Goal: Information Seeking & Learning: Find specific fact

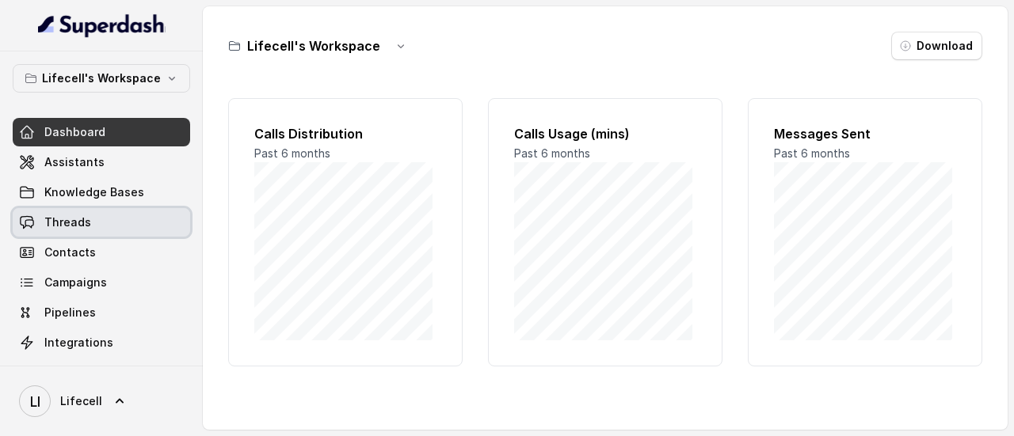
click at [111, 227] on link "Threads" at bounding box center [101, 222] width 177 height 29
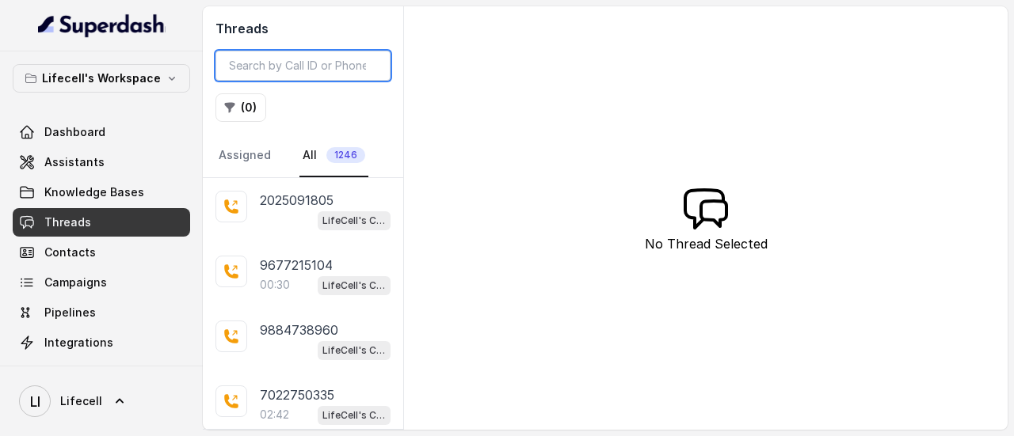
click at [306, 72] on input "search" at bounding box center [302, 66] width 175 height 30
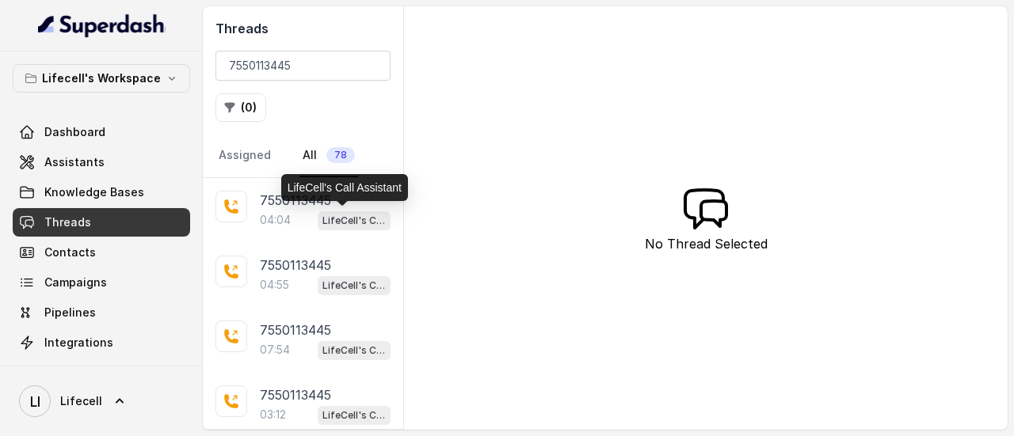
click at [323, 220] on p "LifeCell's Call Assistant" at bounding box center [353, 221] width 63 height 16
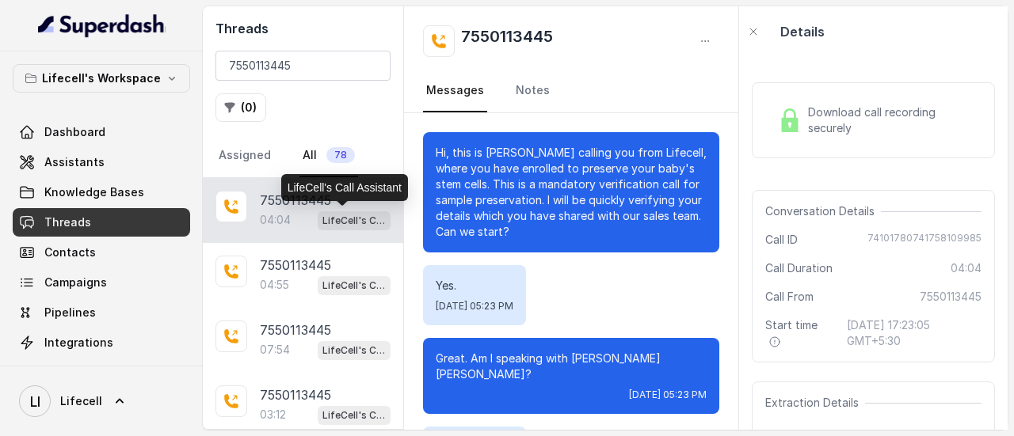
scroll to position [3049, 0]
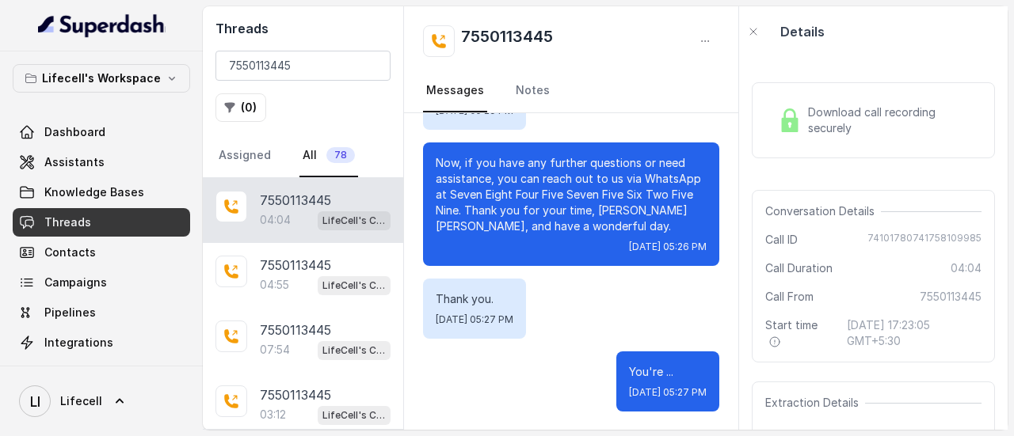
click at [898, 236] on span "74101780741758109985" at bounding box center [924, 240] width 114 height 16
copy span "74101780741758109985"
click at [773, 65] on div "Download call recording securely Conversation Details Call ID [PHONE_NUMBER] Ca…" at bounding box center [873, 243] width 268 height 373
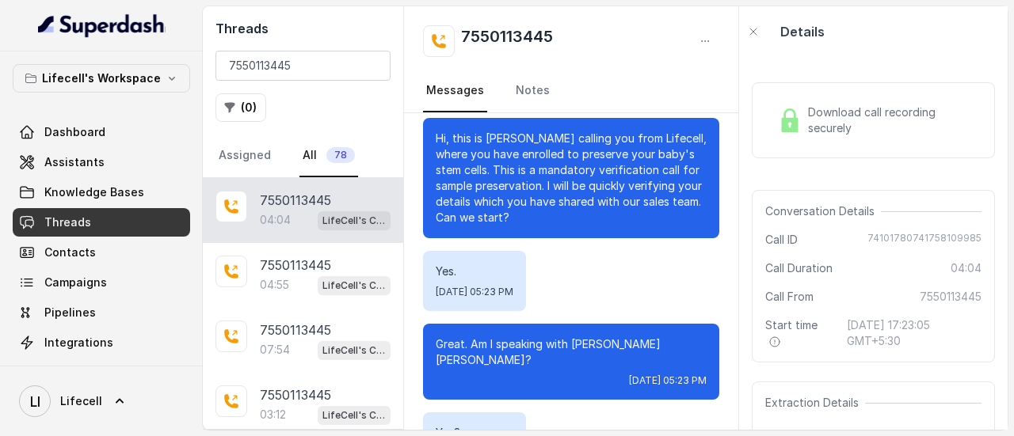
scroll to position [0, 0]
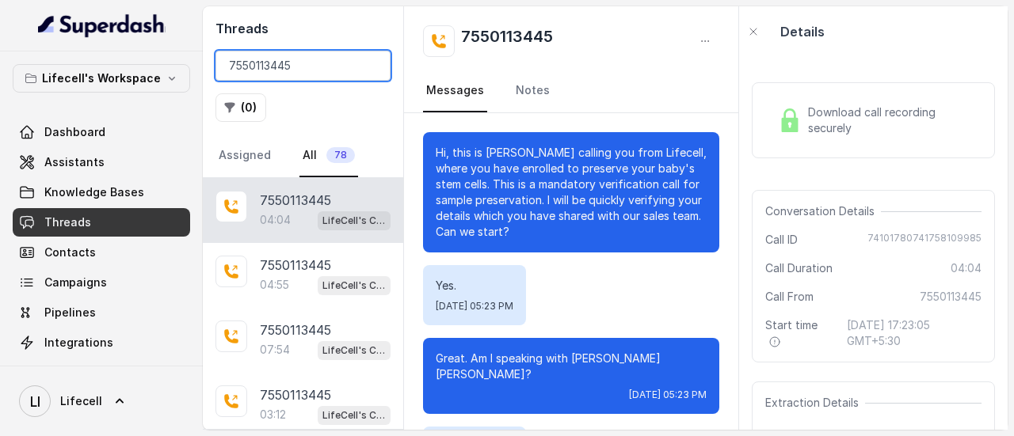
click at [304, 51] on input "7550113445" at bounding box center [302, 66] width 175 height 30
paste input "8181880990"
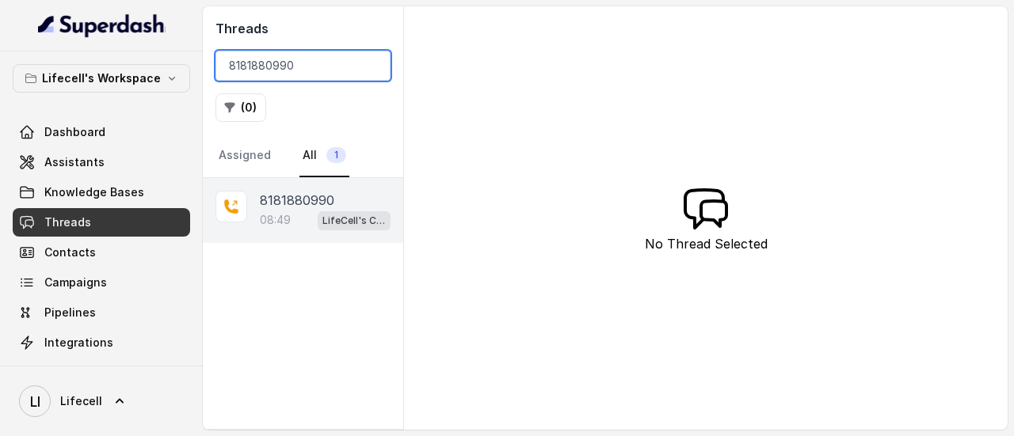
type input "8181880990"
click at [292, 200] on p "8181880990" at bounding box center [297, 200] width 74 height 19
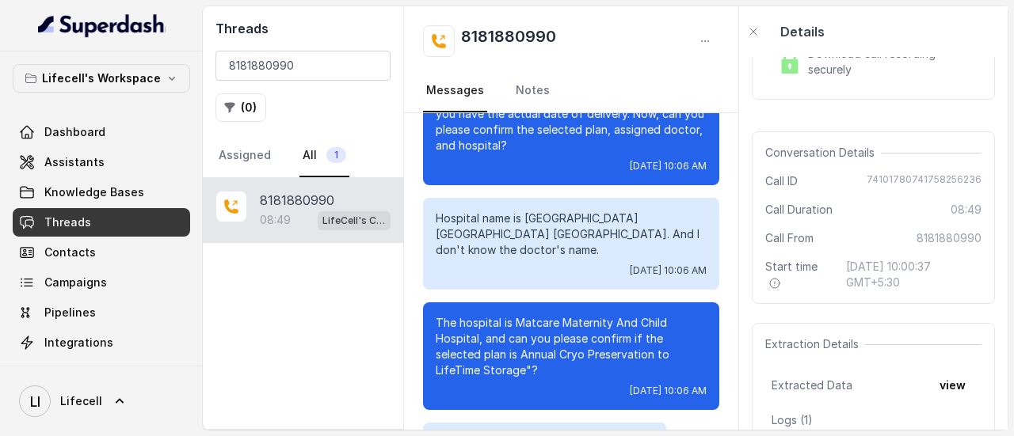
scroll to position [79, 0]
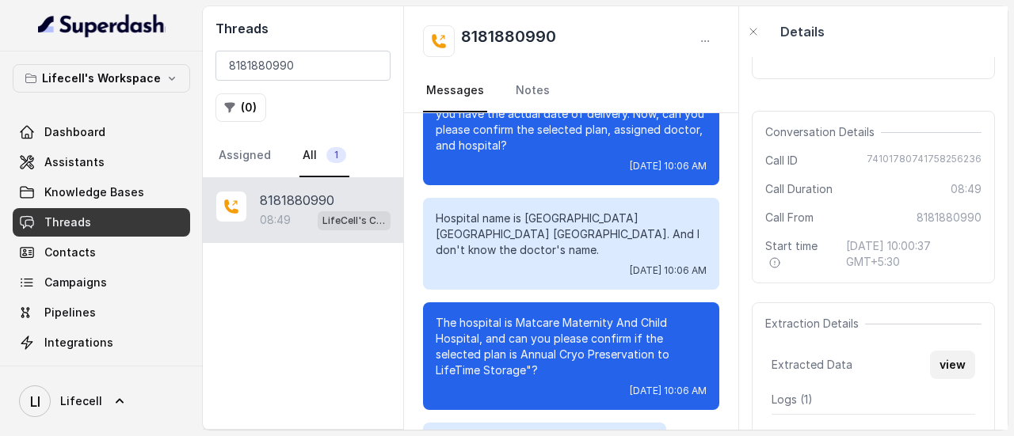
click at [951, 360] on button "view" at bounding box center [952, 365] width 45 height 29
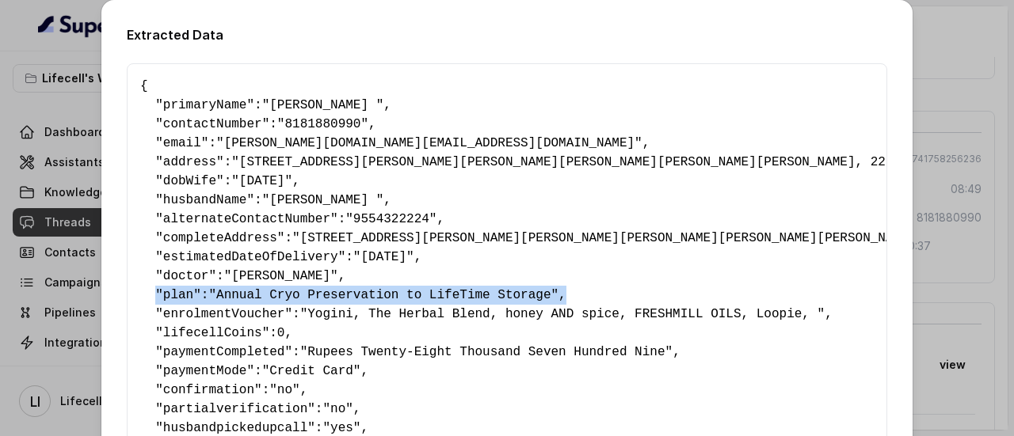
drag, startPoint x: 488, startPoint y: 293, endPoint x: 149, endPoint y: 304, distance: 339.1
click at [149, 304] on pre "{ " primaryName ": "[PERSON_NAME] " , " contactNumber ": "8181880990" , " email…" at bounding box center [506, 390] width 733 height 627
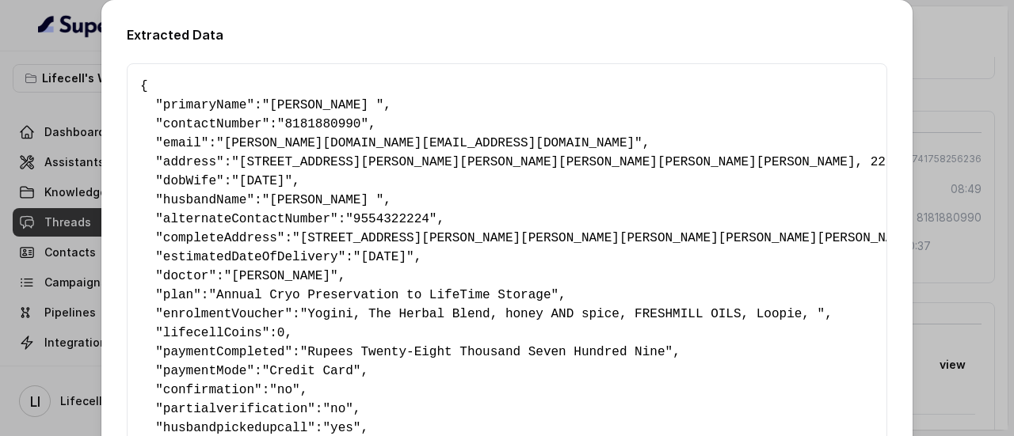
click at [301, 130] on span ""8181880990"" at bounding box center [322, 124] width 91 height 14
copy span "8181880990"
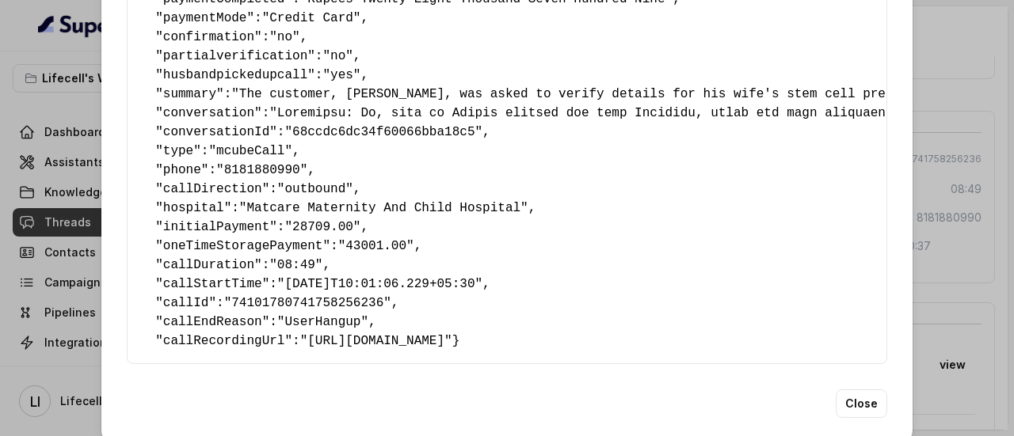
scroll to position [396, 0]
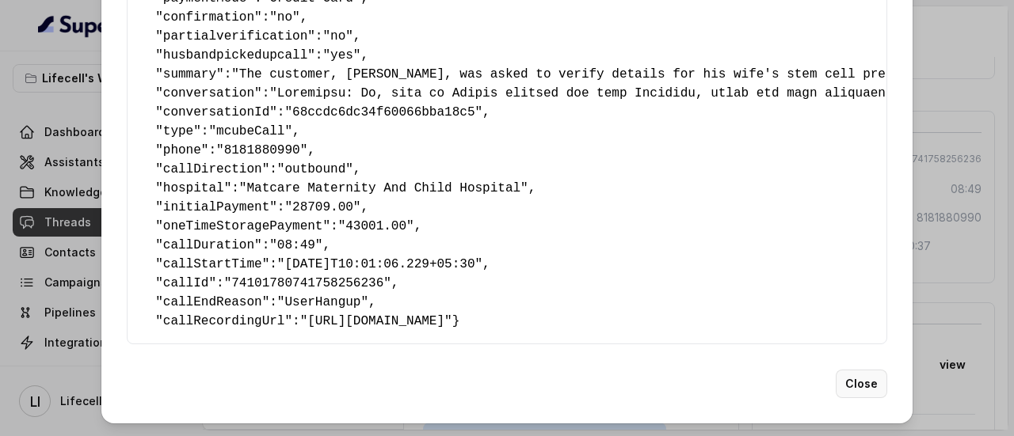
click at [848, 386] on button "Close" at bounding box center [860, 384] width 51 height 29
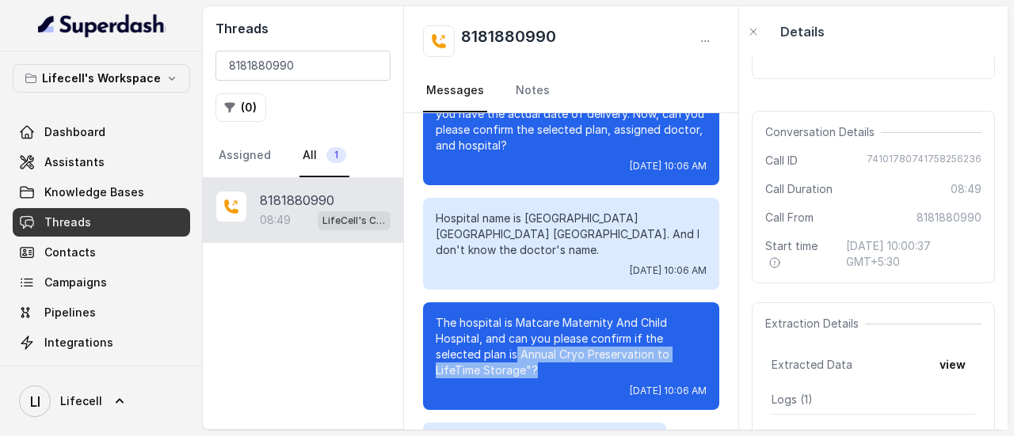
drag, startPoint x: 516, startPoint y: 325, endPoint x: 637, endPoint y: 337, distance: 120.9
click at [637, 337] on p "The hospital is Matcare Maternity And Child Hospital, and can you please confir…" at bounding box center [571, 346] width 271 height 63
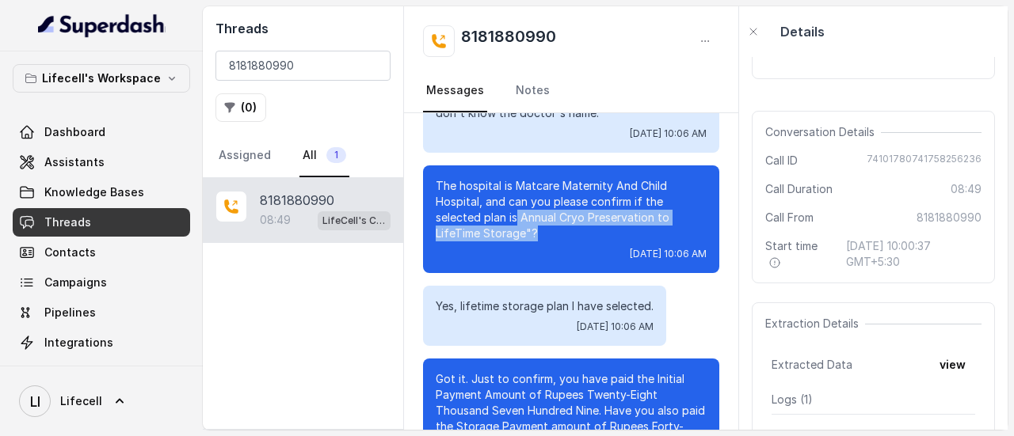
scroll to position [4331, 0]
